Goal: Register for event/course

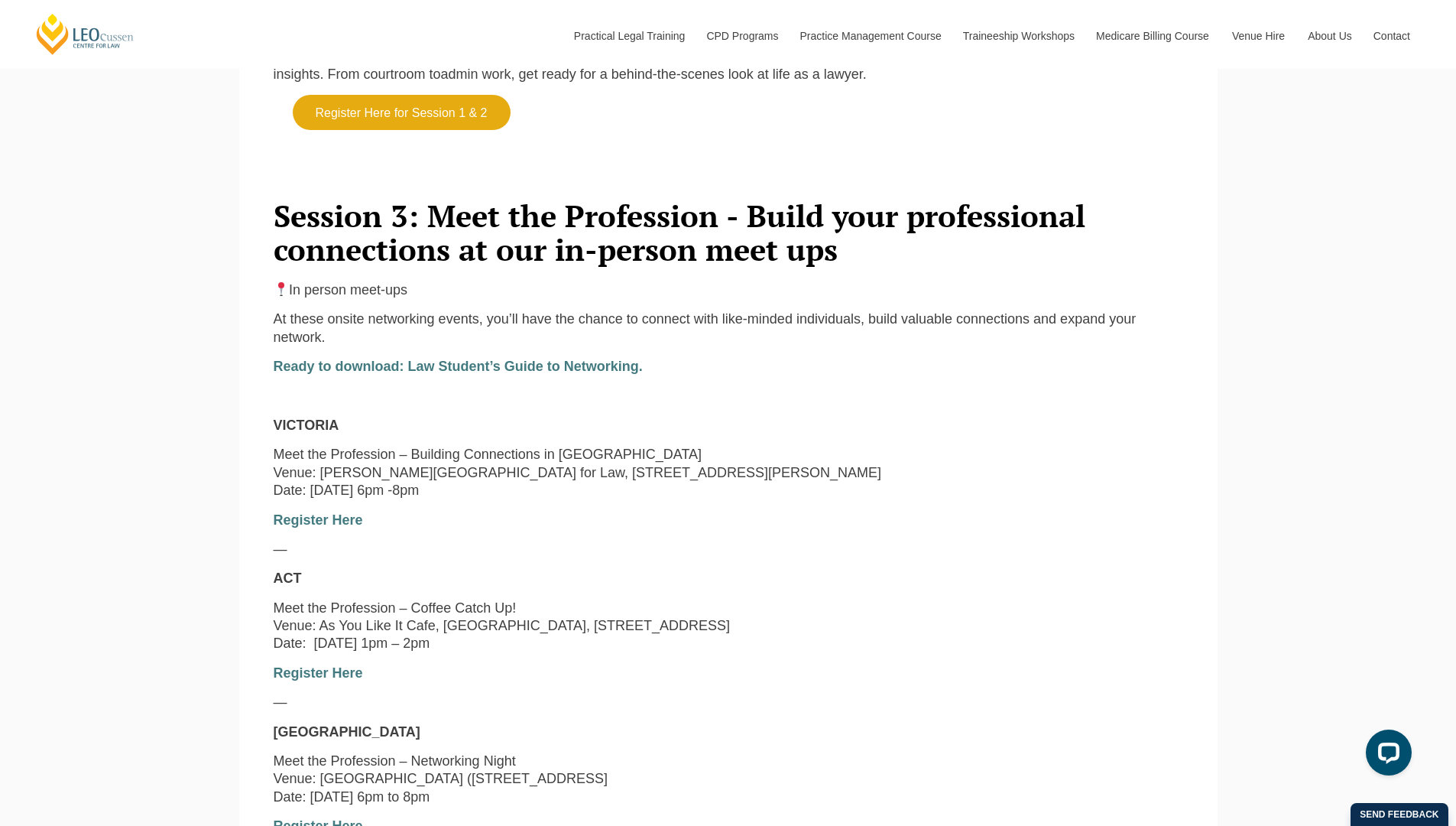
scroll to position [1146, 0]
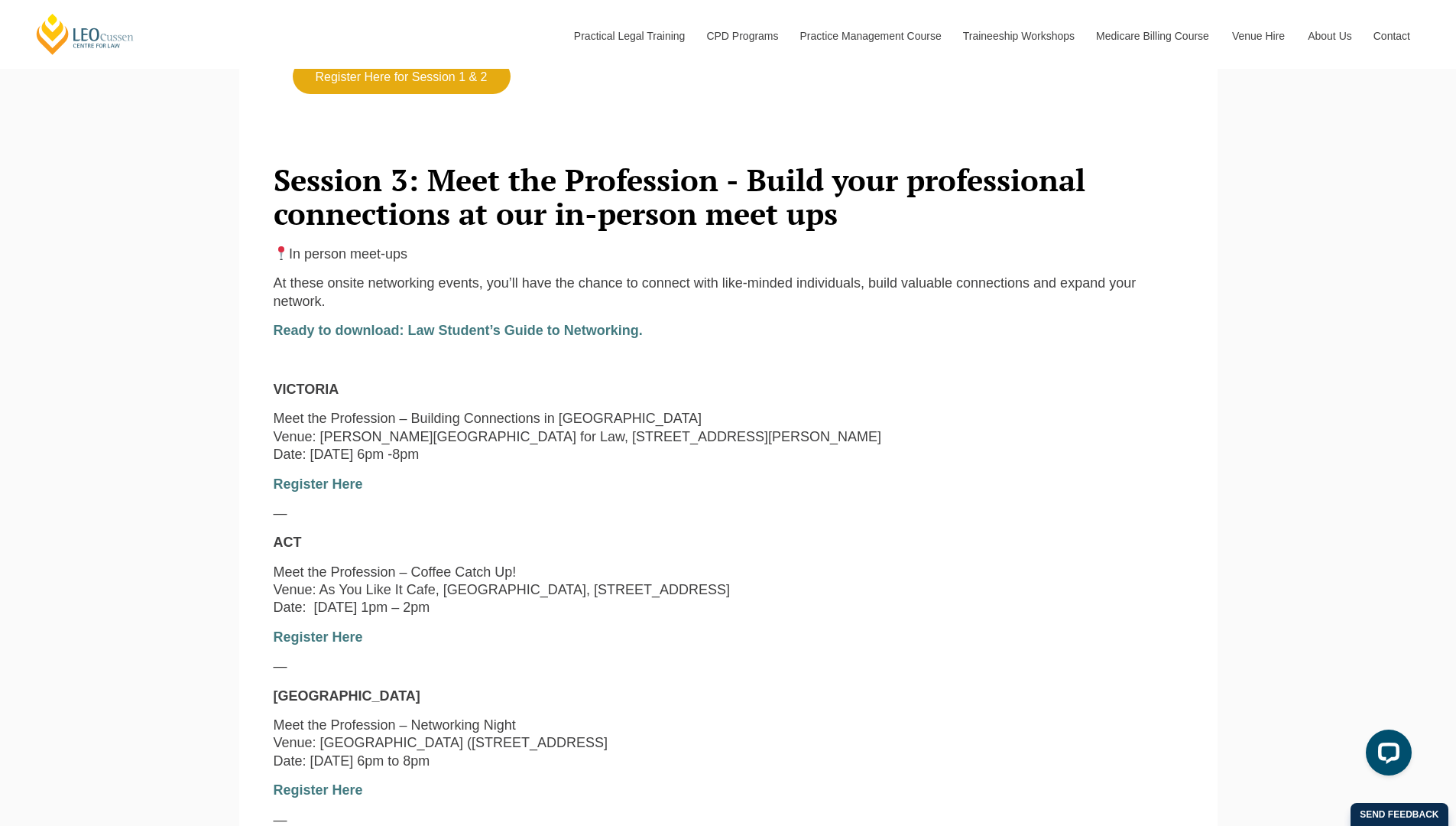
drag, startPoint x: 308, startPoint y: 470, endPoint x: 503, endPoint y: 472, distance: 195.0
click at [505, 463] on p "Meet the Profession – Building Connections in Vic Venue: Leo Cussen Centre for …" at bounding box center [728, 437] width 909 height 54
click at [706, 511] on div "In person meet-ups At these onsite networking events, you’ll have the chance to…" at bounding box center [728, 696] width 932 height 902
drag, startPoint x: 389, startPoint y: 468, endPoint x: 575, endPoint y: 479, distance: 186.3
click at [575, 463] on p "Meet the Profession – Building Connections in Vic Venue: Leo Cussen Centre for …" at bounding box center [728, 437] width 909 height 54
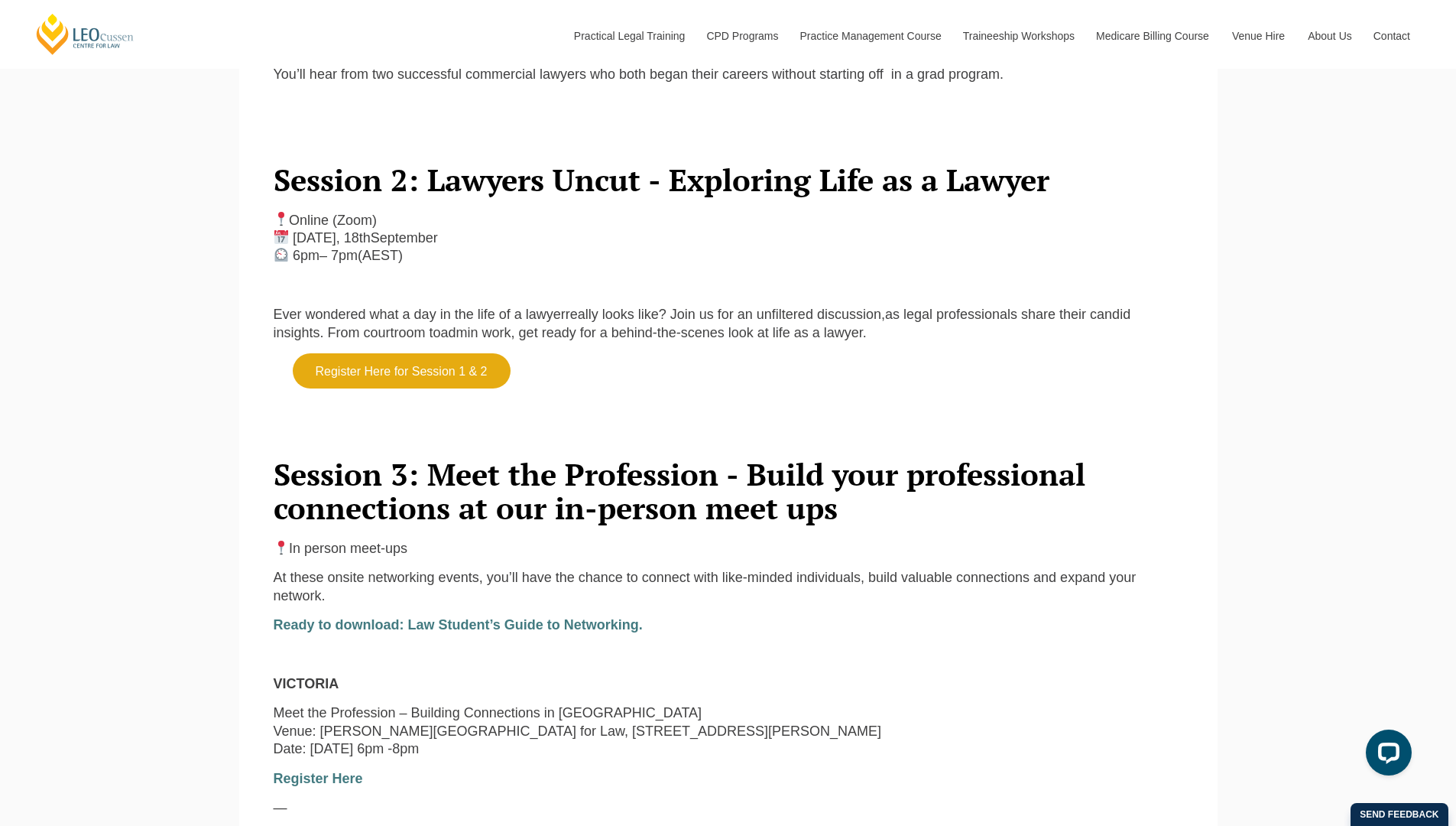
scroll to position [917, 0]
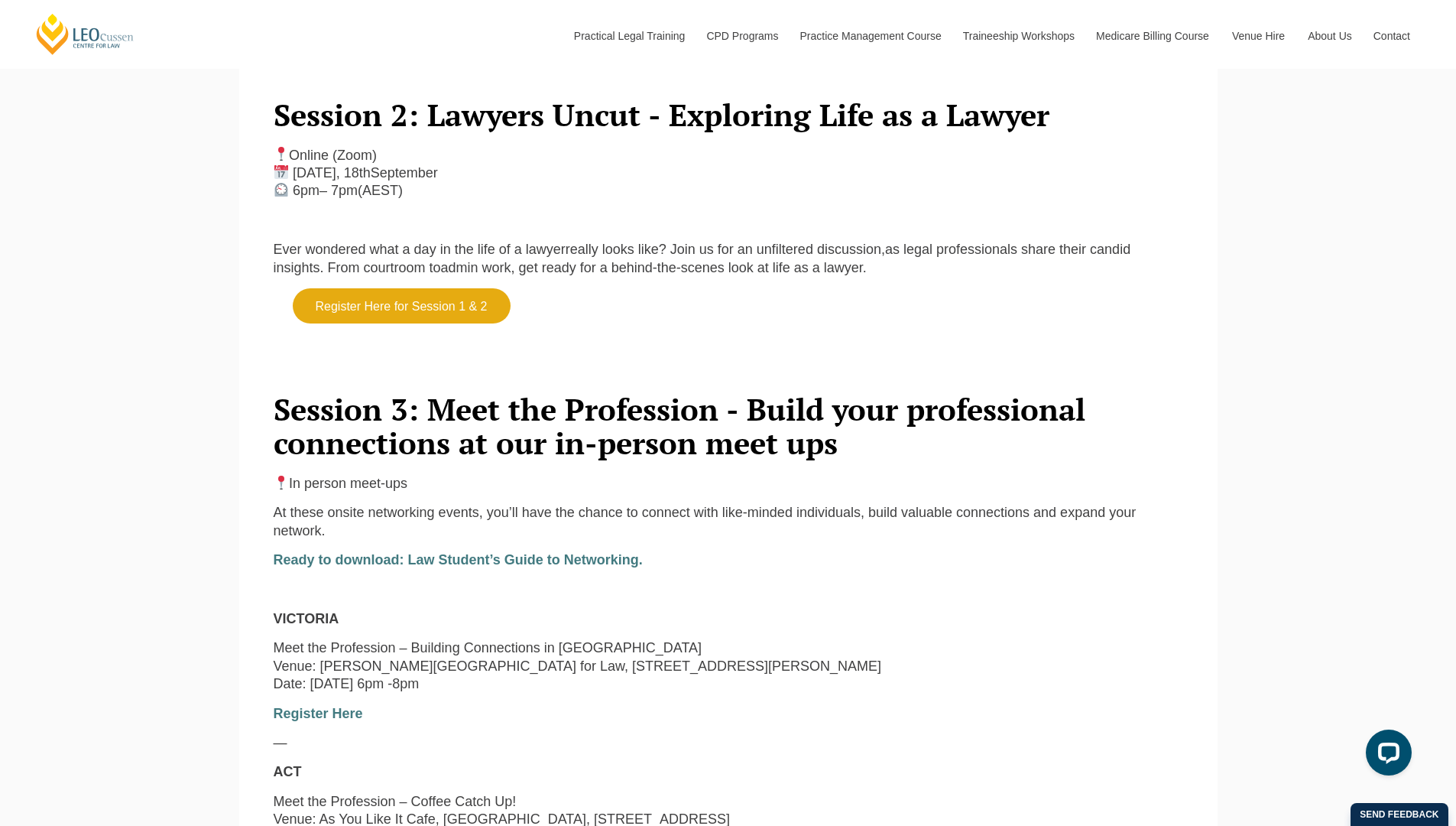
click at [713, 660] on p "Meet the Profession – Building Connections in Vic Venue: Leo Cussen Centre for …" at bounding box center [728, 666] width 909 height 54
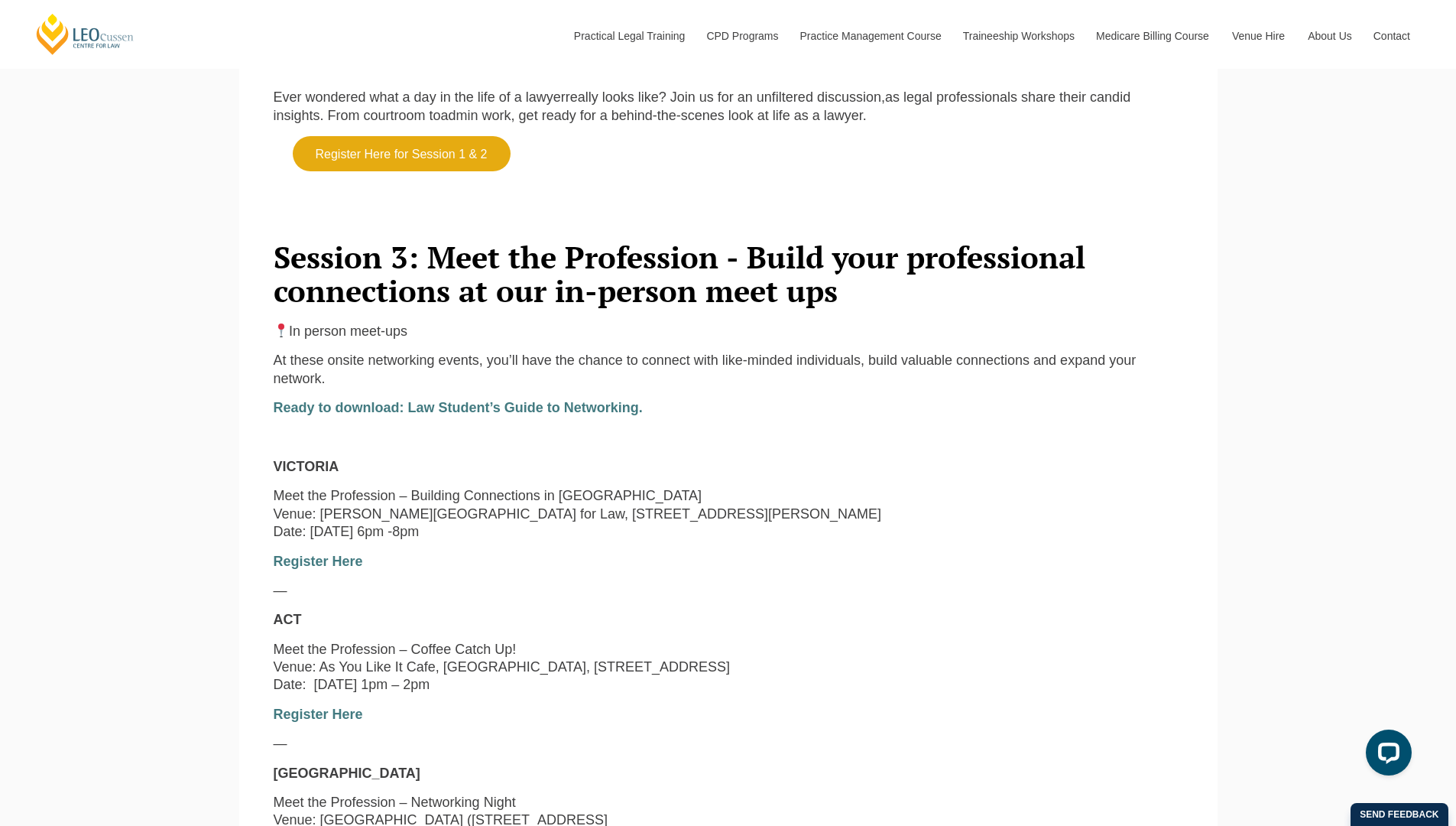
scroll to position [765, 0]
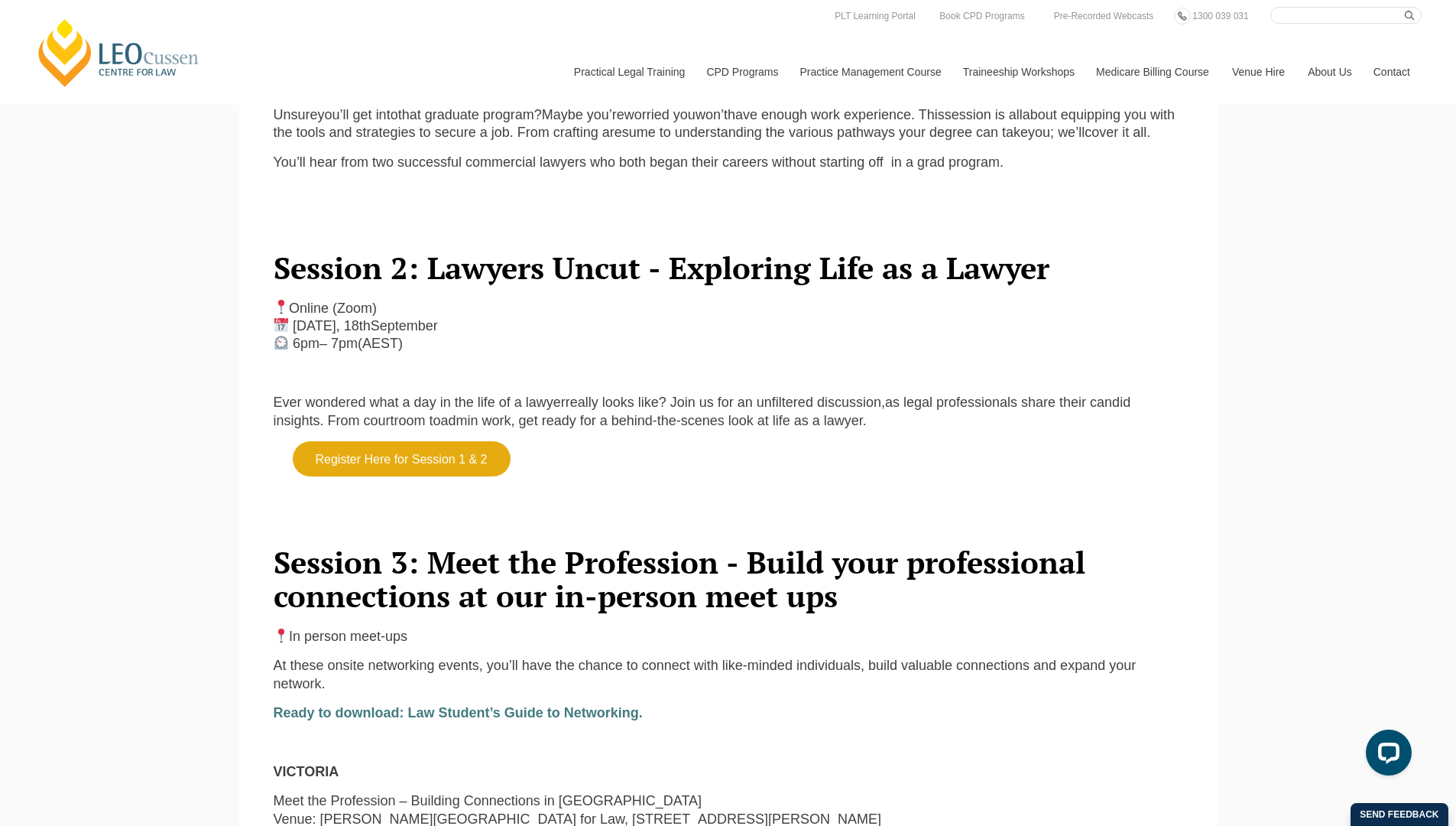
click at [1273, 511] on div "Launching Your Legal Career Kick start your legal career with our exclusive 3-p…" at bounding box center [728, 680] width 1456 height 2681
click at [545, 8] on div "Leo Cussen Centre for Law Search here Practical Legal Training Our Practical Le…" at bounding box center [728, 56] width 1387 height 98
drag, startPoint x: 663, startPoint y: 23, endPoint x: 706, endPoint y: 23, distance: 43.0
click at [667, 23] on div "Leo Cussen Centre for Law Search here Practical Legal Training Our Practical Le…" at bounding box center [728, 56] width 1387 height 98
click at [803, 17] on div "Leo Cussen Centre for Law Search here Practical Legal Training Our Practical Le…" at bounding box center [728, 56] width 1387 height 98
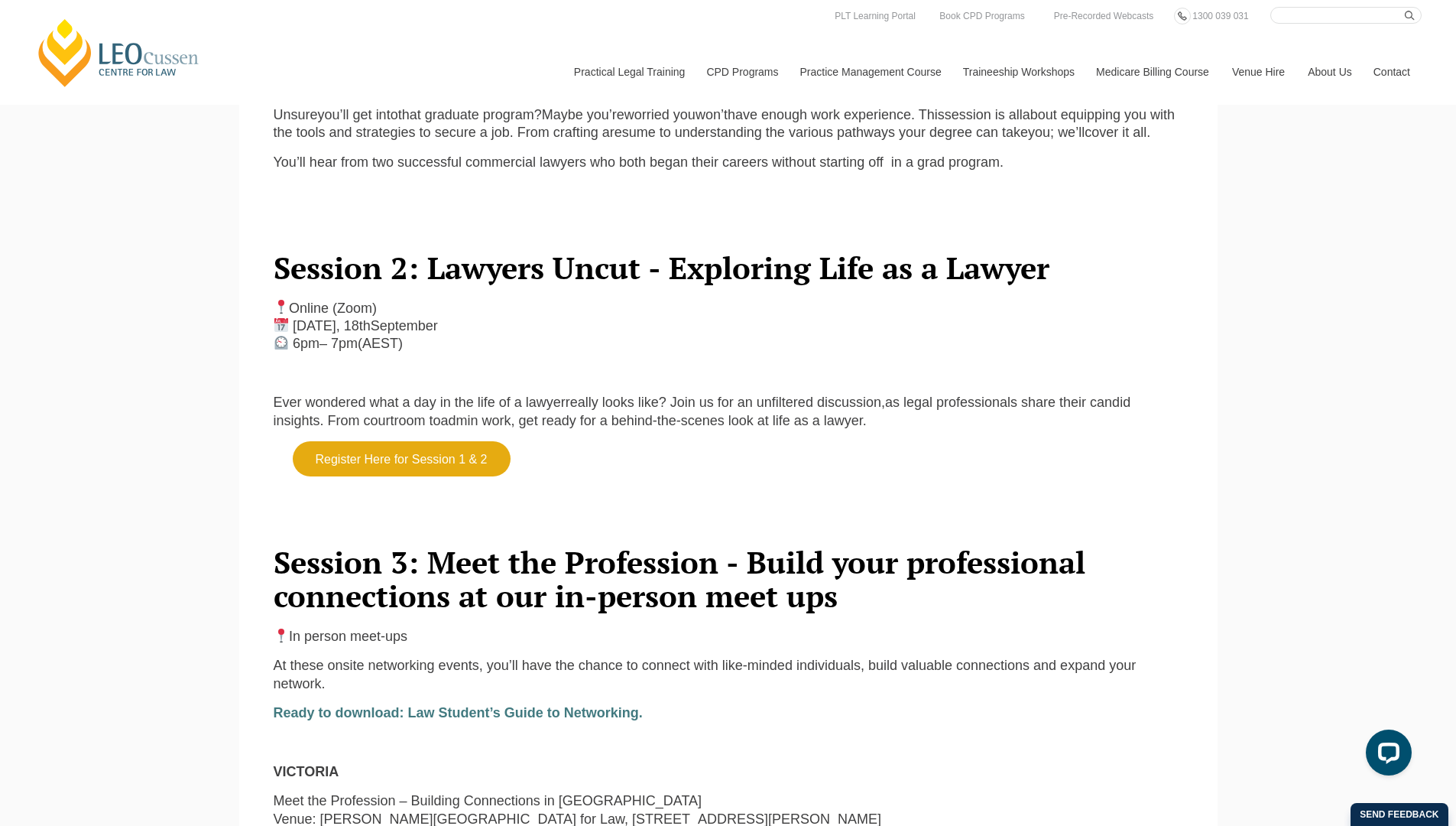
click at [781, 495] on p "Register Here for Session 1 & 2" at bounding box center [728, 468] width 909 height 55
drag, startPoint x: 1377, startPoint y: 556, endPoint x: 1344, endPoint y: 316, distance: 242.3
click at [1379, 556] on div "Launching Your Legal Career Kick start your legal career with our exclusive 3-p…" at bounding box center [728, 680] width 1456 height 2681
click at [639, 9] on div "Leo Cussen Centre for Law Search here Practical Legal Training Our Practical Le…" at bounding box center [728, 56] width 1387 height 98
click at [646, 21] on div "Leo Cussen Centre for Law Search here Practical Legal Training Our Practical Le…" at bounding box center [728, 56] width 1387 height 98
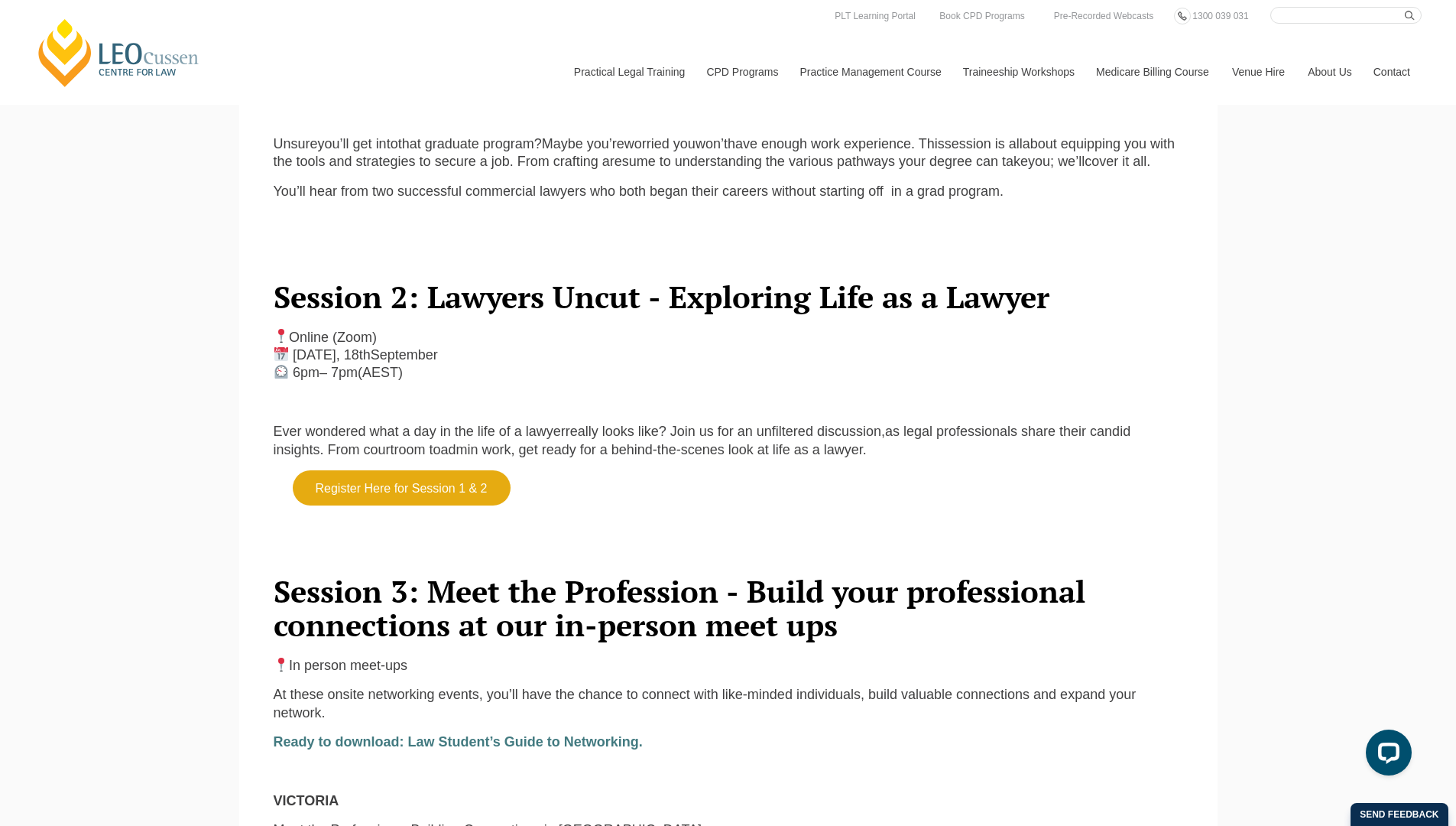
scroll to position [734, 0]
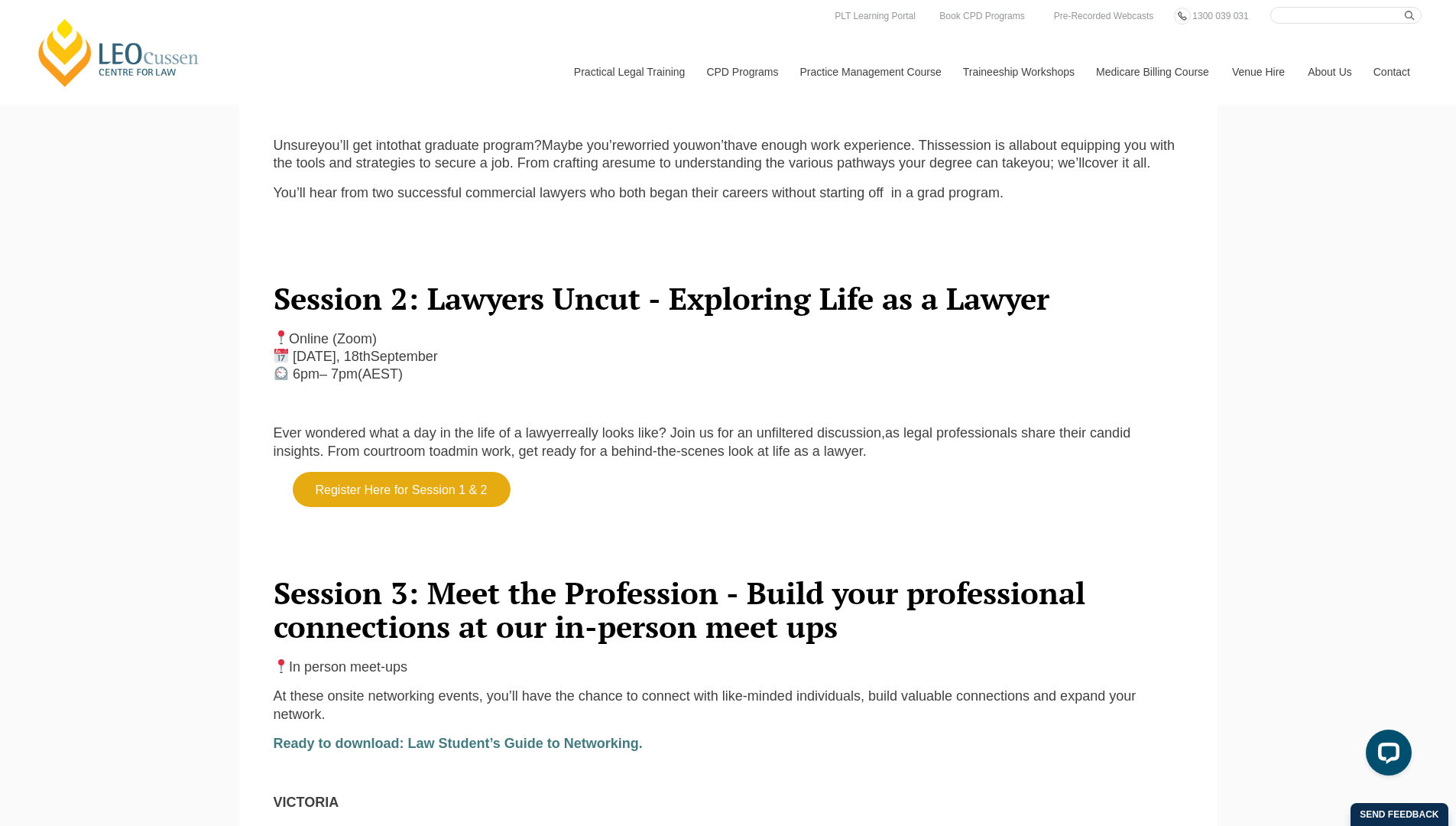
click at [736, 27] on nav "Practical Legal Training Our Practical Legal Training Program Program Dates & F…" at bounding box center [993, 64] width 859 height 81
